Goal: Find specific page/section: Find specific page/section

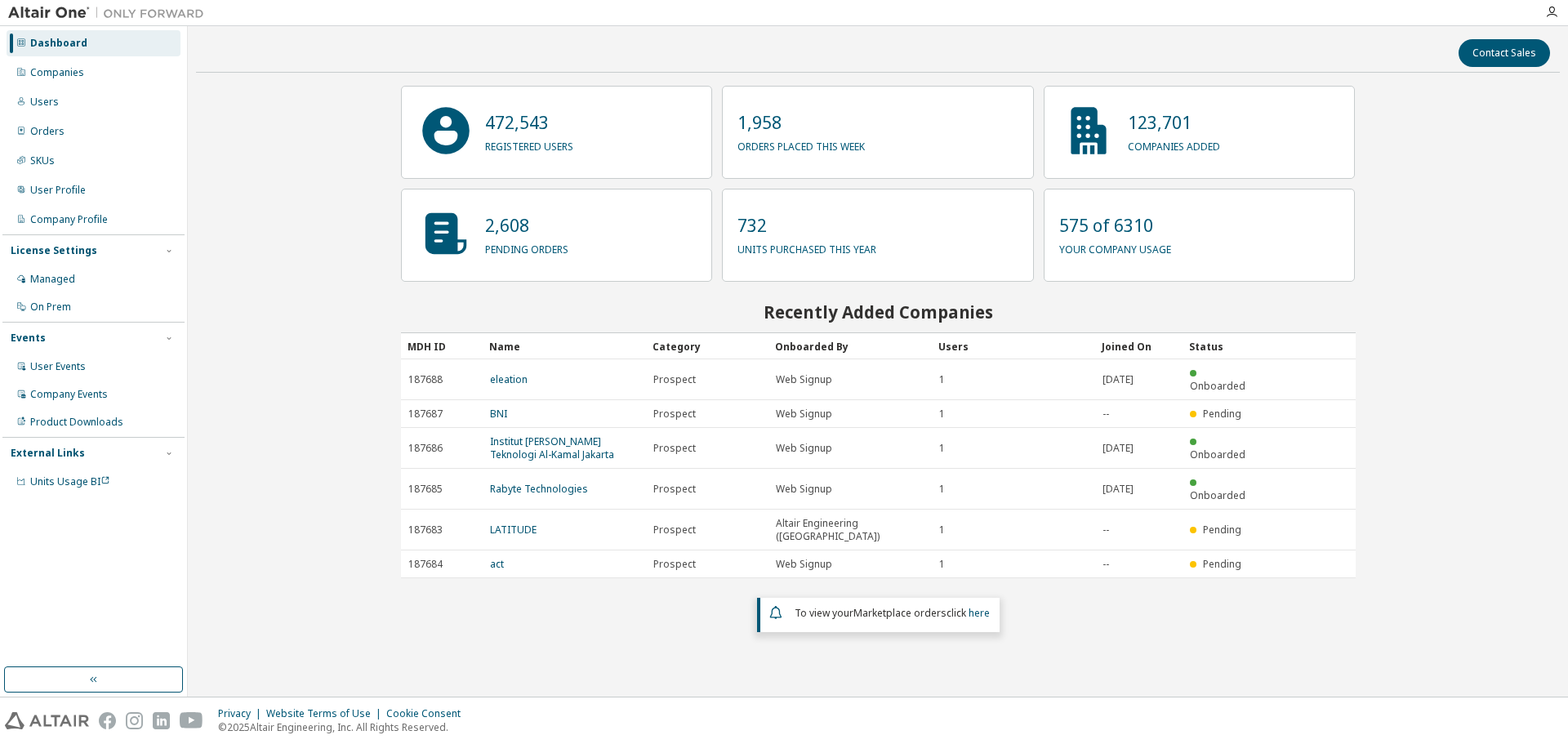
click at [1559, 12] on div at bounding box center [1551, 12] width 33 height 13
click at [1543, 18] on div at bounding box center [1551, 12] width 33 height 13
click at [1557, 16] on icon "button" at bounding box center [1551, 12] width 13 height 13
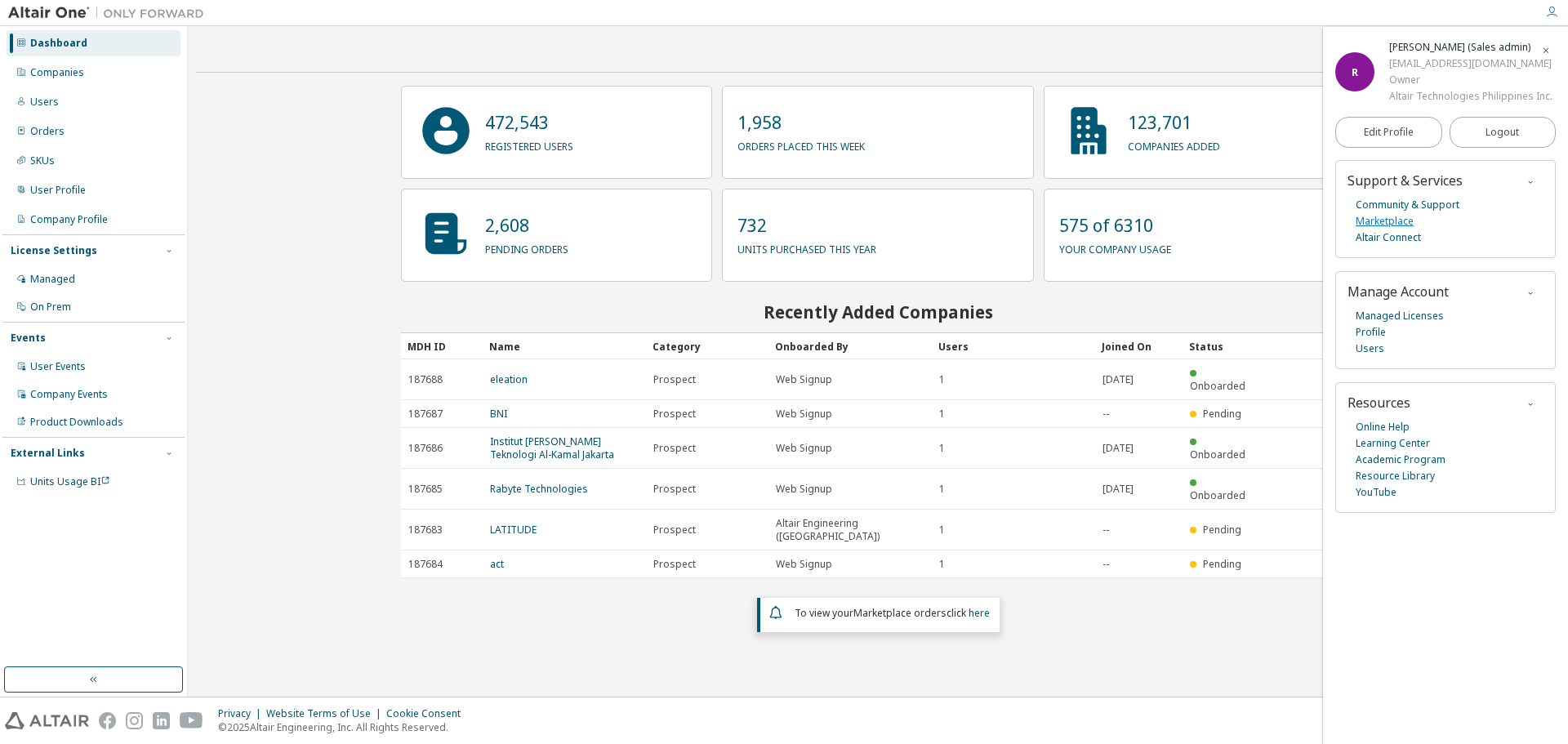
click at [1393, 217] on link "Marketplace" at bounding box center [1384, 221] width 58 height 17
